Goal: Task Accomplishment & Management: Manage account settings

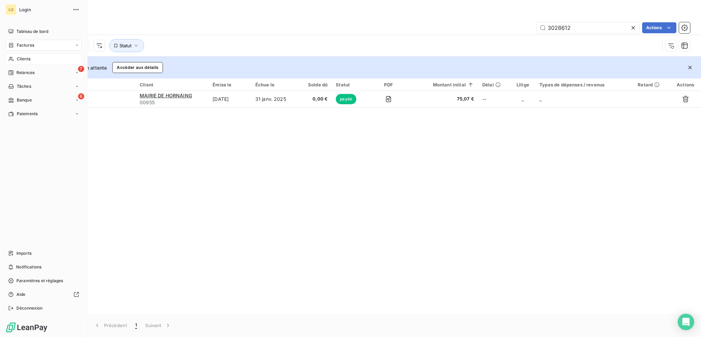
click at [21, 59] on span "Clients" at bounding box center [24, 59] width 14 height 6
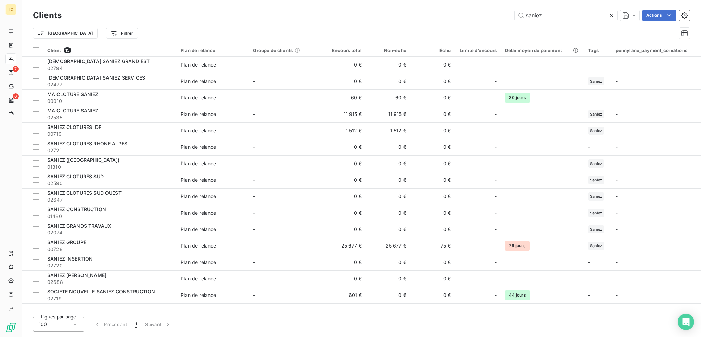
type input "saniez"
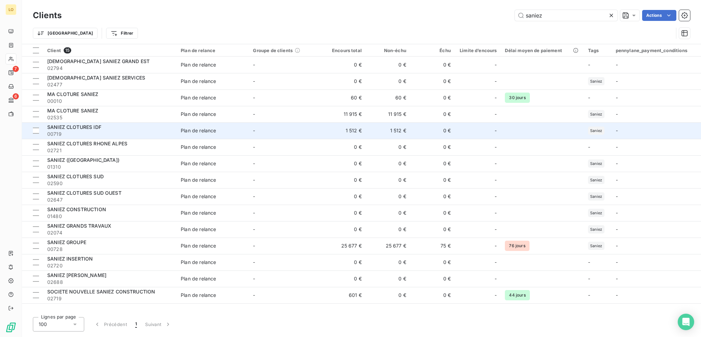
click at [147, 128] on div "SANIEZ CLOTURES IDF" at bounding box center [109, 127] width 125 height 7
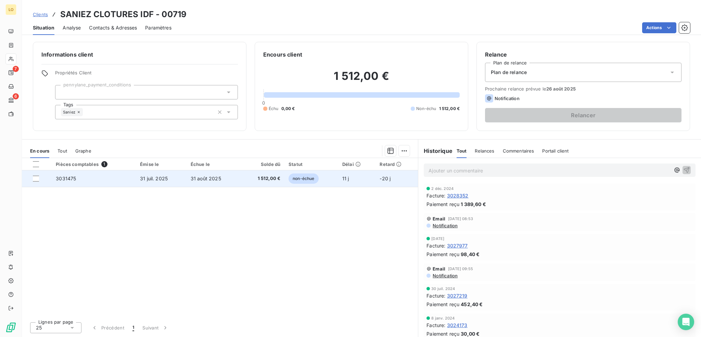
click at [301, 180] on span "non-échue" at bounding box center [304, 178] width 30 height 10
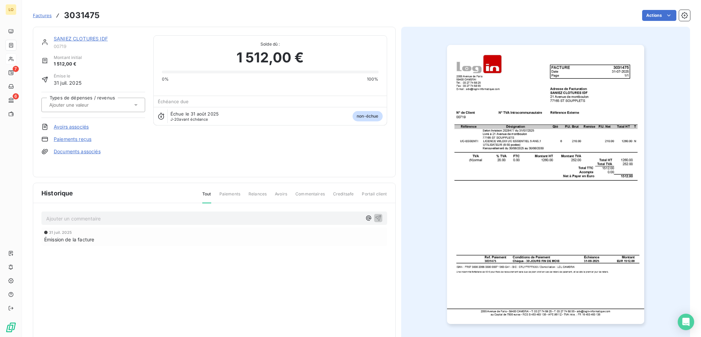
click at [543, 170] on img "button" at bounding box center [545, 184] width 197 height 279
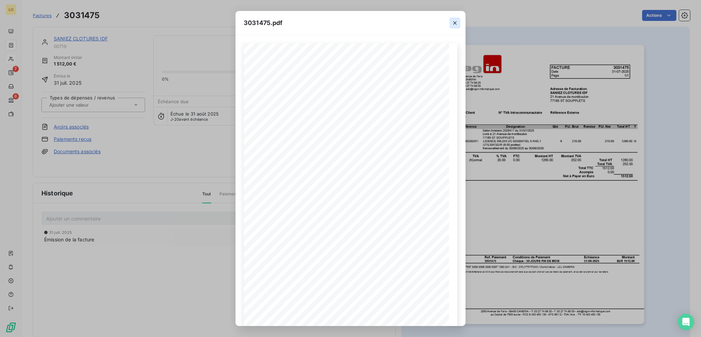
click at [453, 23] on icon "button" at bounding box center [455, 23] width 7 height 7
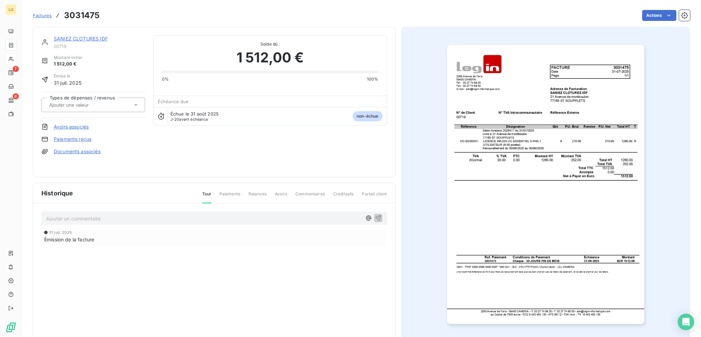
click at [83, 38] on link "SANIEZ CLOTURES IDF" at bounding box center [81, 39] width 54 height 6
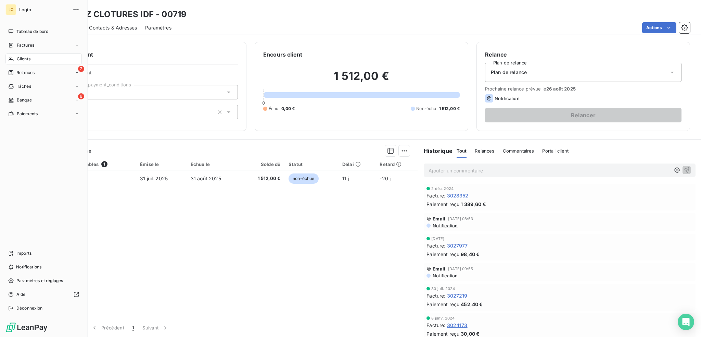
click at [18, 59] on span "Clients" at bounding box center [24, 59] width 14 height 6
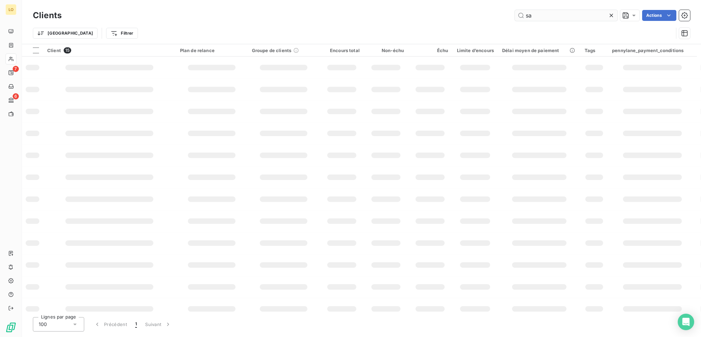
type input "s"
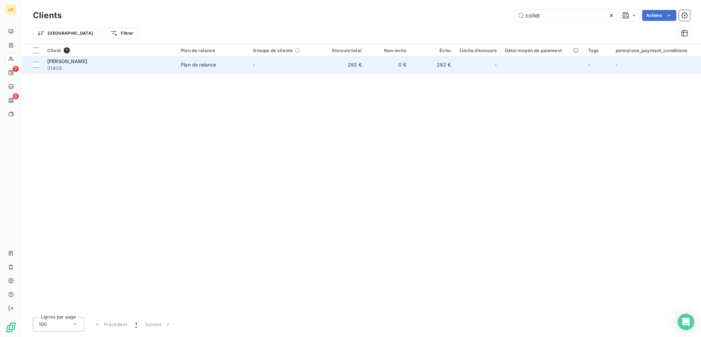
type input "collet"
click at [118, 66] on span "01409" at bounding box center [109, 68] width 125 height 7
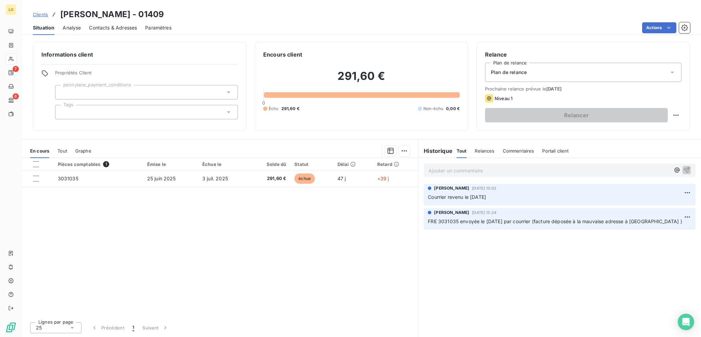
click at [111, 26] on span "Contacts & Adresses" at bounding box center [113, 27] width 48 height 7
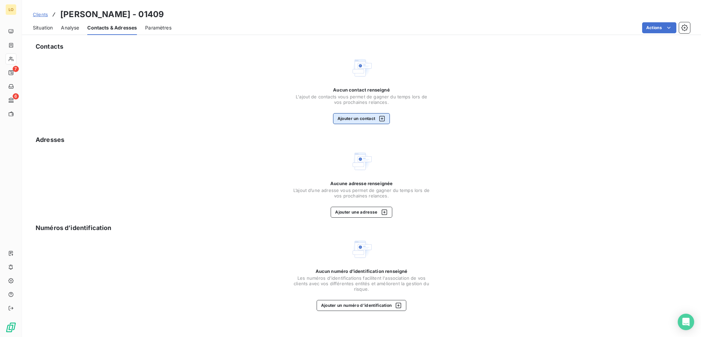
click at [356, 116] on button "Ajouter un contact" at bounding box center [361, 118] width 57 height 11
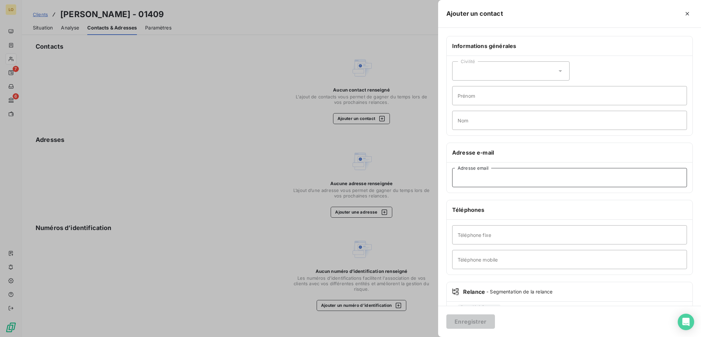
click at [493, 178] on input "Adresse email" at bounding box center [569, 177] width 235 height 19
paste input "[EMAIL_ADDRESS][DOMAIN_NAME]"
type input "[EMAIL_ADDRESS][DOMAIN_NAME]"
click at [560, 70] on icon at bounding box center [560, 70] width 7 height 7
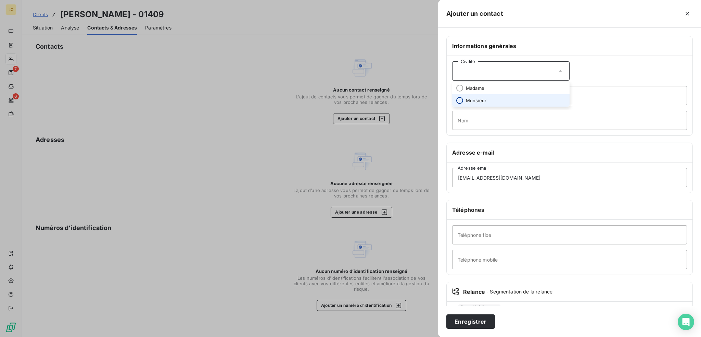
click at [457, 101] on input "radio" at bounding box center [459, 100] width 7 height 7
click at [473, 98] on input "Prénom" at bounding box center [569, 95] width 235 height 19
type input "[PERSON_NAME]"
type input "Collet"
click at [469, 321] on button "Enregistrer" at bounding box center [471, 321] width 49 height 14
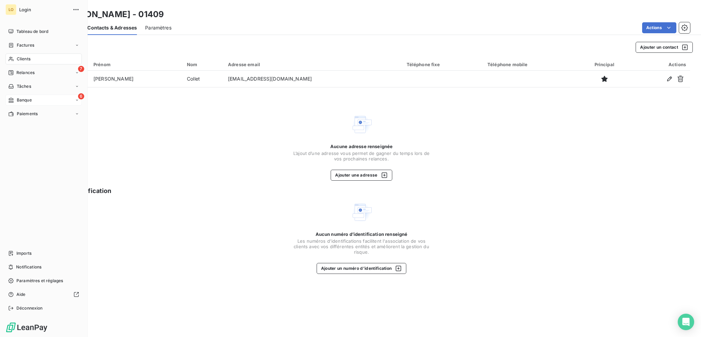
click at [22, 101] on span "Banque" at bounding box center [24, 100] width 15 height 6
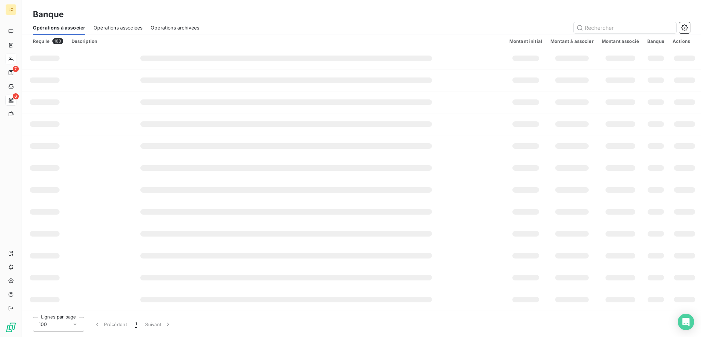
click at [113, 26] on span "Opérations associées" at bounding box center [117, 27] width 49 height 7
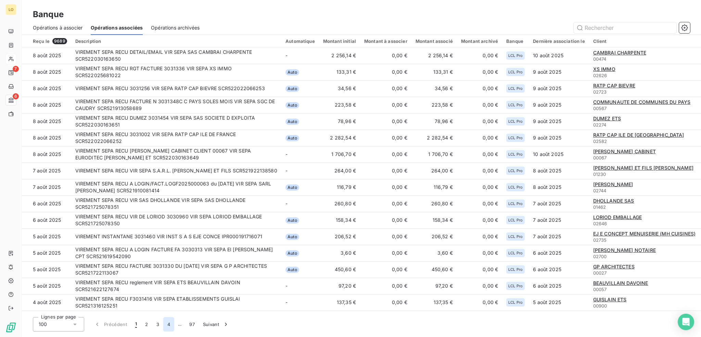
click at [170, 325] on button "4" at bounding box center [168, 324] width 11 height 14
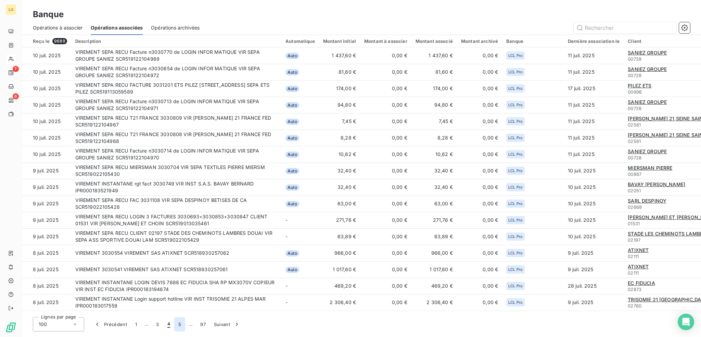
click at [179, 324] on button "5" at bounding box center [179, 324] width 11 height 14
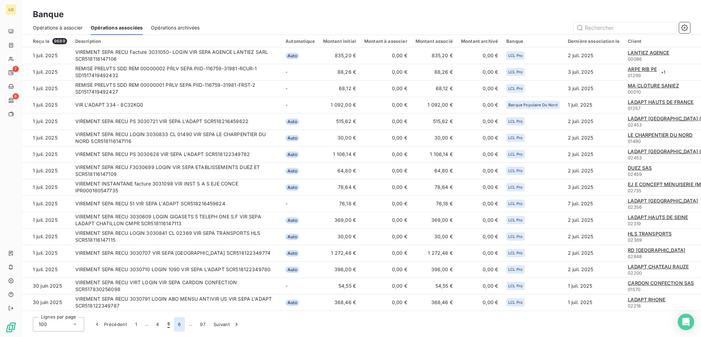
click at [179, 323] on button "6" at bounding box center [179, 324] width 11 height 14
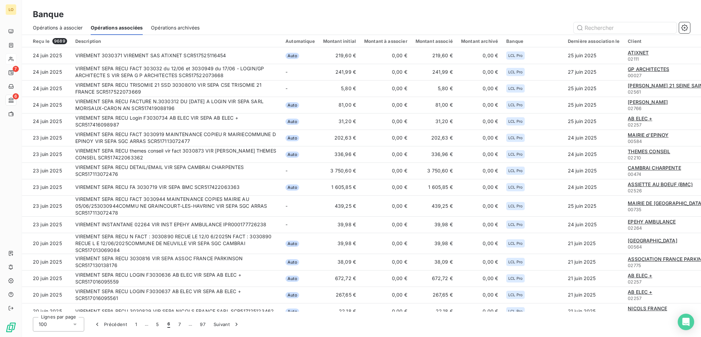
click at [179, 323] on button "7" at bounding box center [179, 324] width 11 height 14
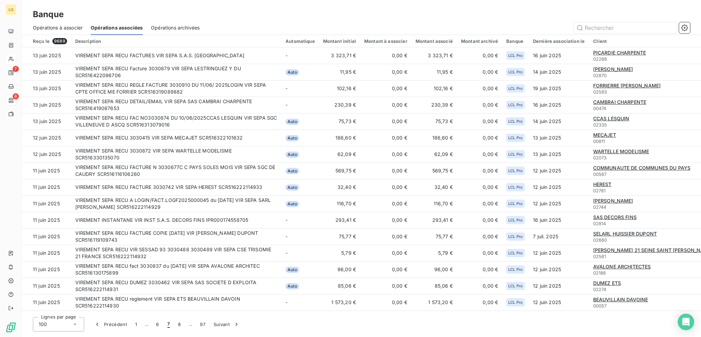
click at [179, 323] on button "8" at bounding box center [179, 324] width 11 height 14
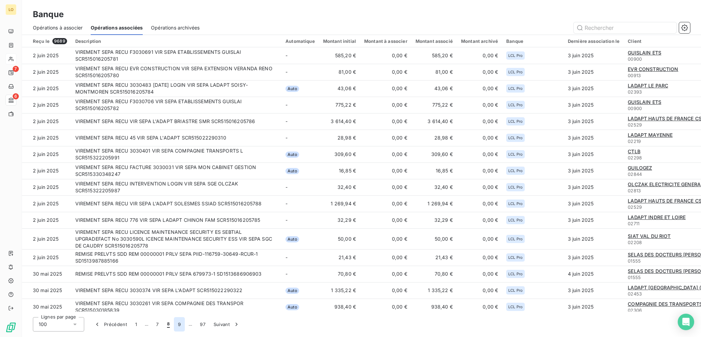
click at [179, 323] on button "9" at bounding box center [179, 324] width 11 height 14
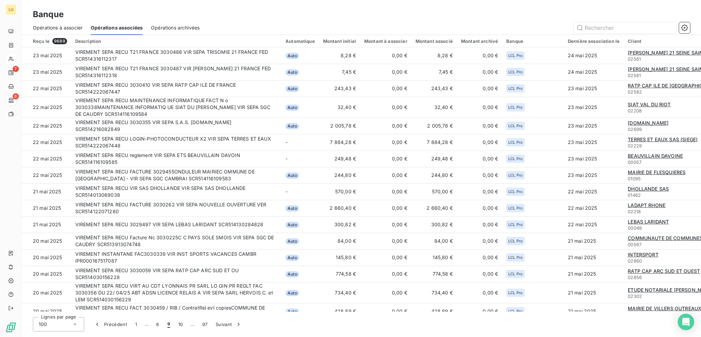
click at [179, 323] on button "10" at bounding box center [180, 324] width 13 height 14
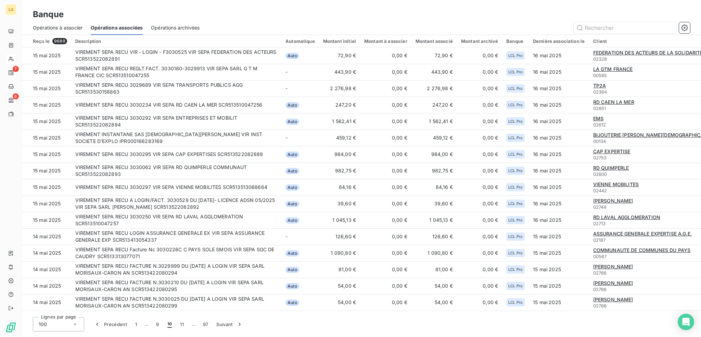
click at [179, 323] on button "11" at bounding box center [182, 324] width 12 height 14
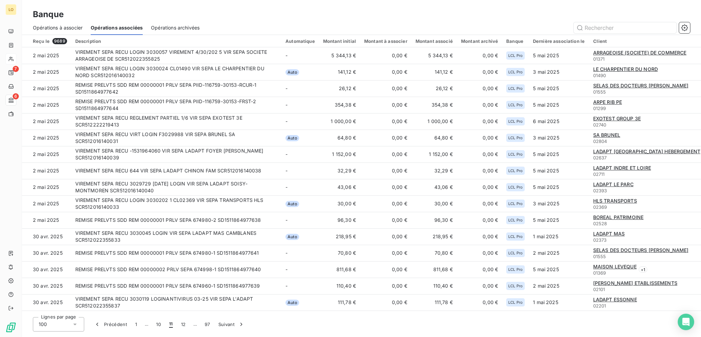
click at [179, 323] on button "12" at bounding box center [183, 324] width 13 height 14
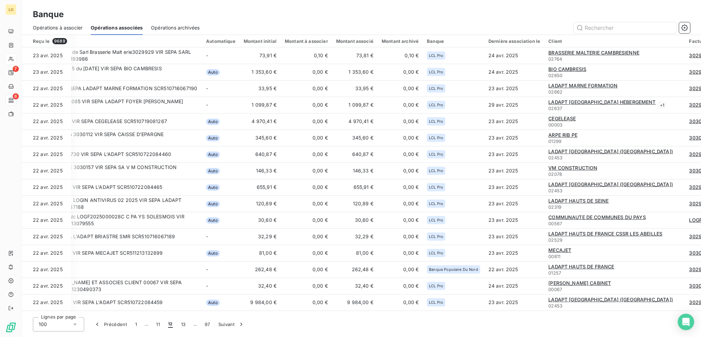
scroll to position [0, 94]
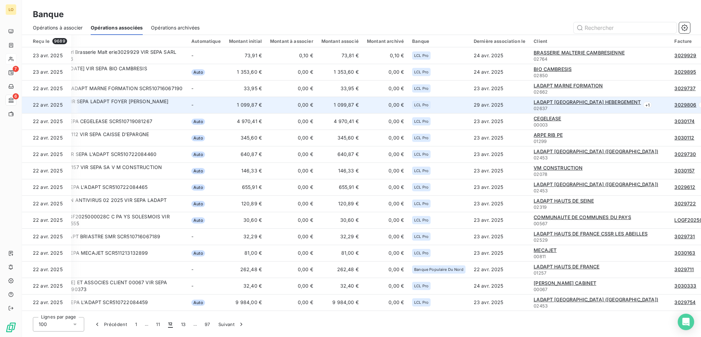
click at [699, 104] on span "+ 1" at bounding box center [703, 105] width 9 height 6
